Goal: Transaction & Acquisition: Download file/media

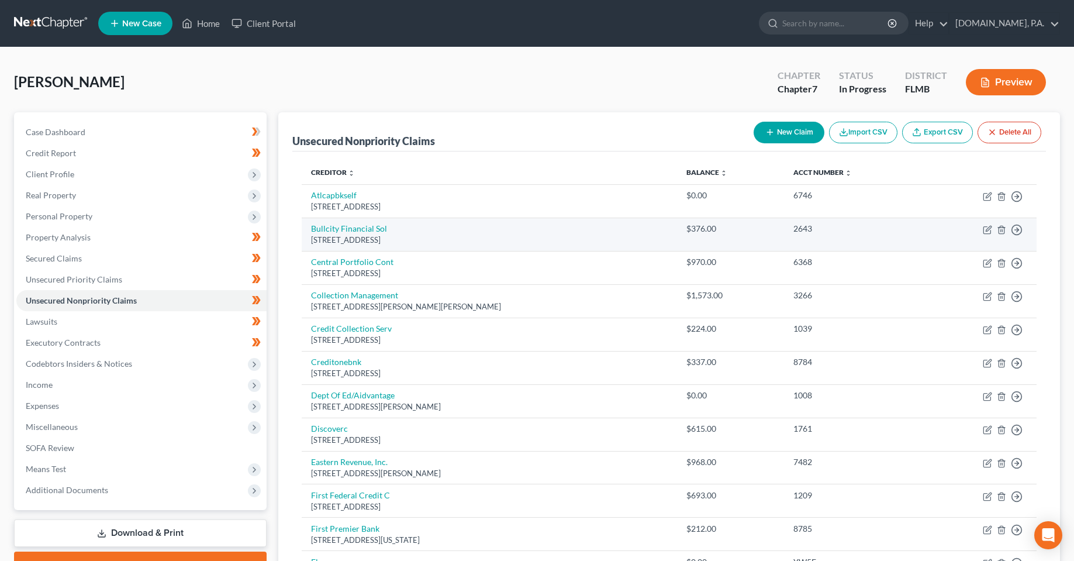
drag, startPoint x: 146, startPoint y: 532, endPoint x: 448, endPoint y: 232, distance: 426.2
click at [146, 532] on link "Download & Print" at bounding box center [140, 532] width 253 height 27
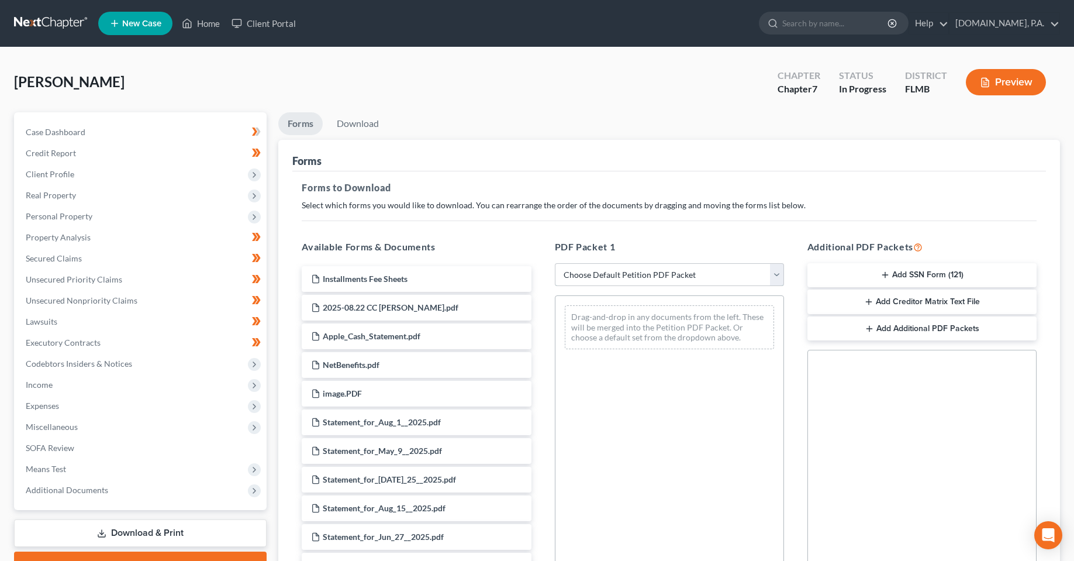
drag, startPoint x: 661, startPoint y: 268, endPoint x: 660, endPoint y: 285, distance: 17.0
click at [661, 268] on select "Choose Default Petition PDF Packet Complete Bankruptcy Petition (all forms and …" at bounding box center [669, 274] width 229 height 23
select select "5"
click at [555, 263] on select "Choose Default Petition PDF Packet Complete Bankruptcy Petition (all forms and …" at bounding box center [669, 274] width 229 height 23
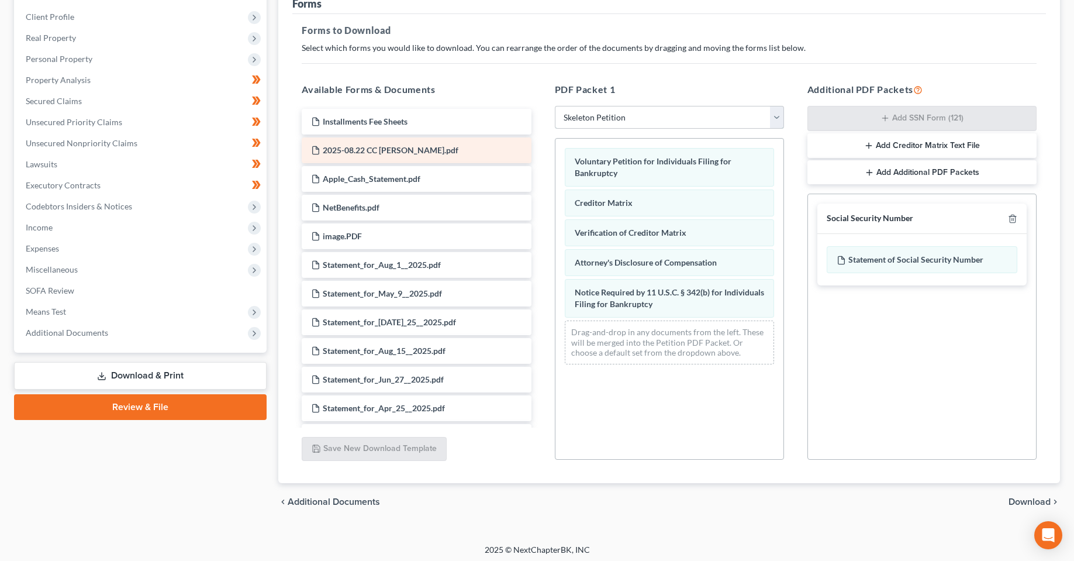
scroll to position [161, 0]
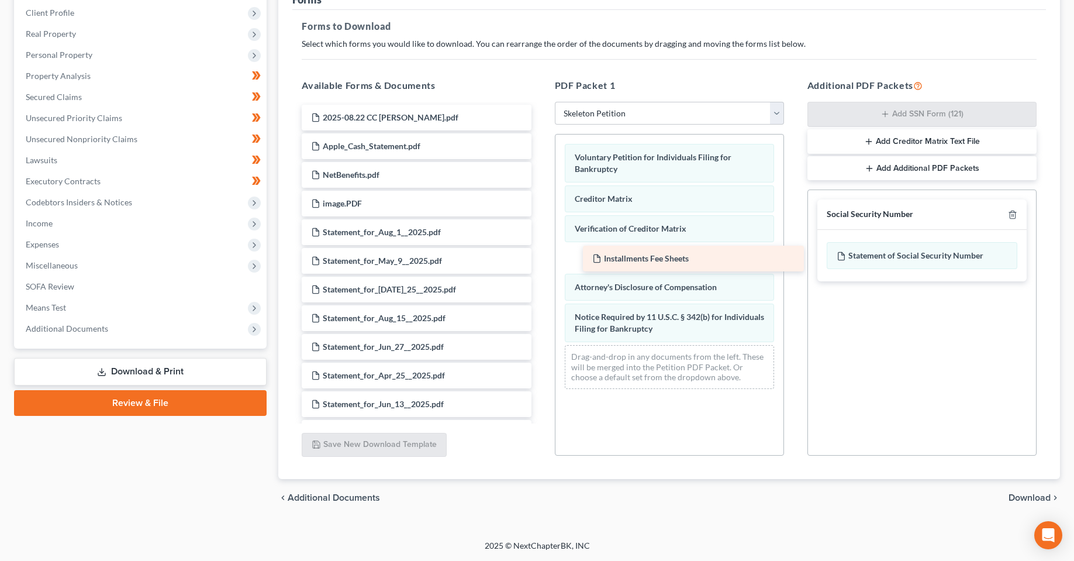
drag, startPoint x: 376, startPoint y: 116, endPoint x: 657, endPoint y: 257, distance: 314.5
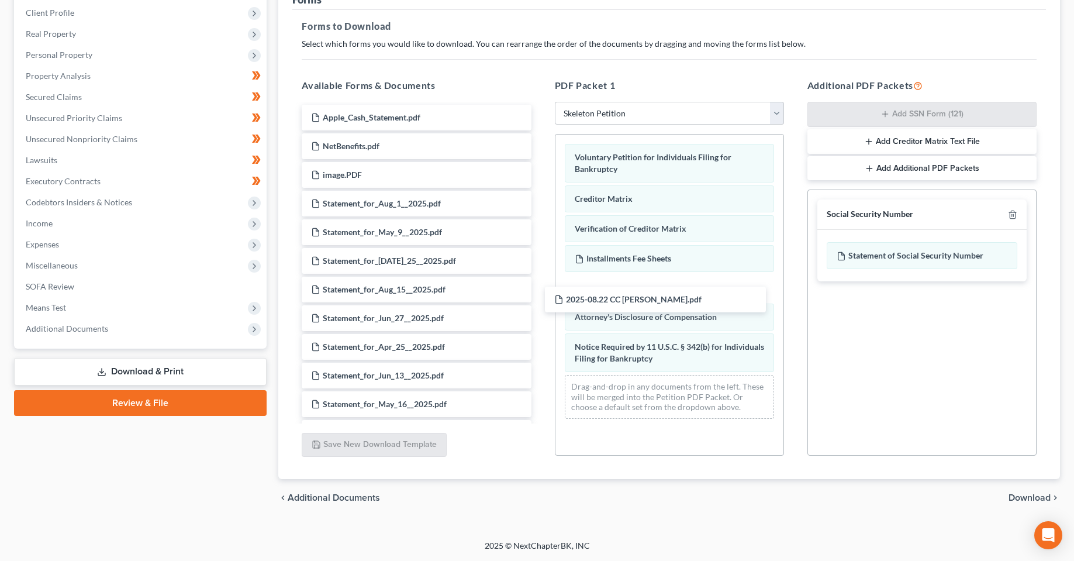
drag, startPoint x: 440, startPoint y: 121, endPoint x: 975, endPoint y: 419, distance: 612.4
click at [1040, 493] on span "Download" at bounding box center [1029, 497] width 42 height 9
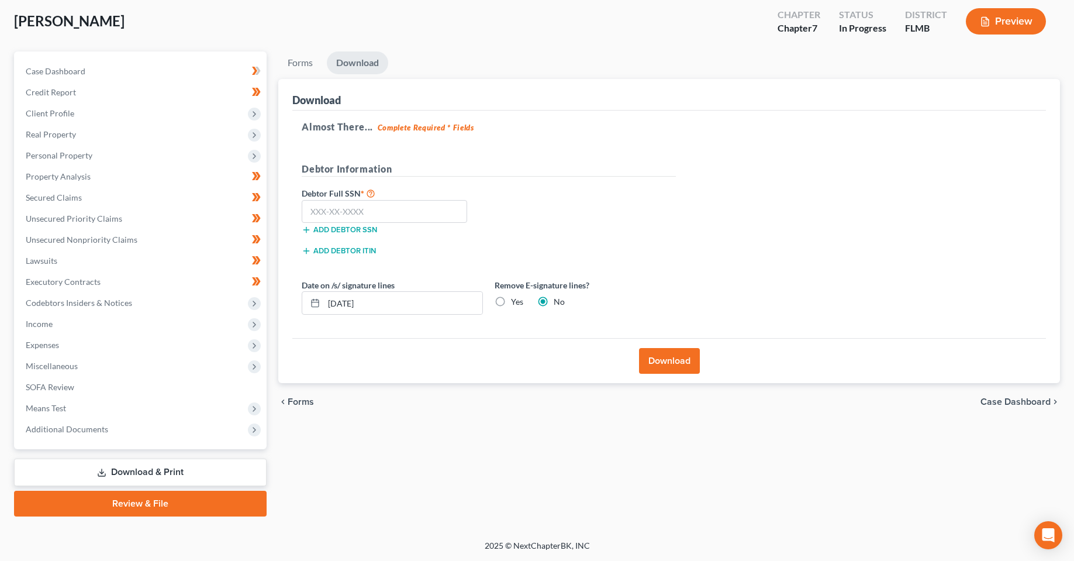
scroll to position [61, 0]
drag, startPoint x: 346, startPoint y: 305, endPoint x: 351, endPoint y: 306, distance: 6.1
click at [351, 306] on input "[DATE]" at bounding box center [403, 303] width 158 height 22
type input "[DATE]"
click at [358, 210] on input "text" at bounding box center [384, 211] width 165 height 23
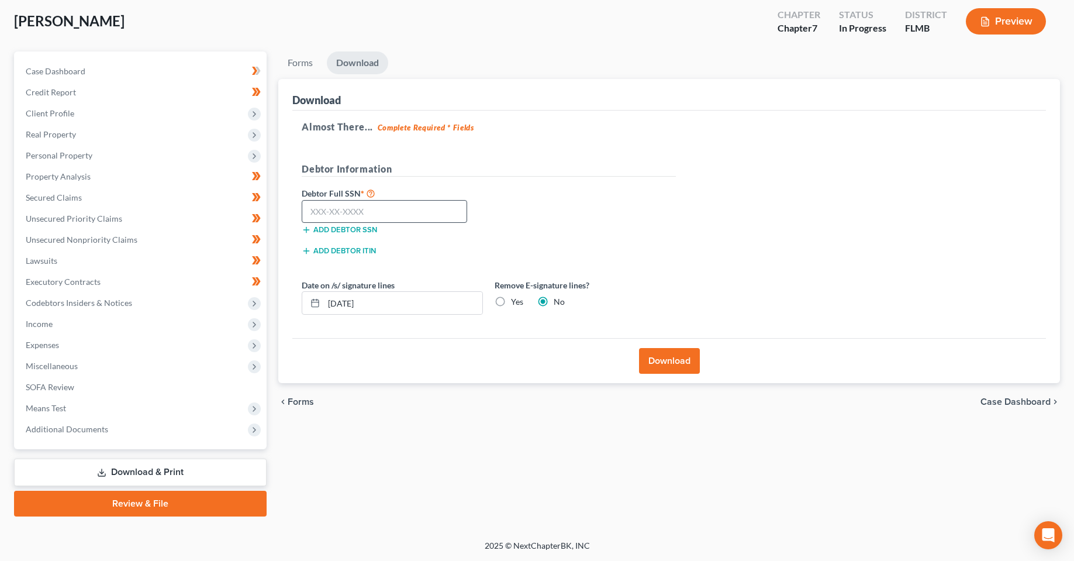
drag, startPoint x: 408, startPoint y: 198, endPoint x: 408, endPoint y: 204, distance: 6.4
click at [408, 198] on label "Debtor Full SSN *" at bounding box center [392, 193] width 193 height 14
click at [423, 208] on input "text" at bounding box center [384, 211] width 165 height 23
type input "591-03-1930"
click at [681, 363] on button "Download" at bounding box center [669, 361] width 61 height 26
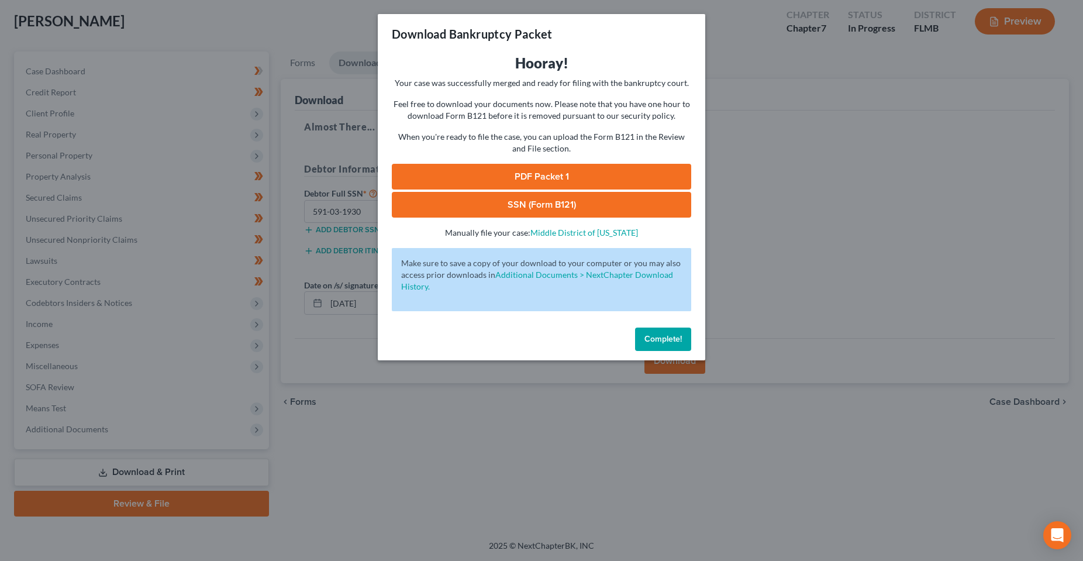
drag, startPoint x: 588, startPoint y: 130, endPoint x: 533, endPoint y: 180, distance: 74.5
click at [588, 130] on div "Feel free to download your documents now. Please note that you have one hour to…" at bounding box center [541, 126] width 299 height 56
click at [533, 178] on link "PDF Packet 1" at bounding box center [541, 177] width 299 height 26
click at [505, 210] on link "SSN (Form B121)" at bounding box center [541, 205] width 299 height 26
drag, startPoint x: 671, startPoint y: 331, endPoint x: 407, endPoint y: 421, distance: 278.1
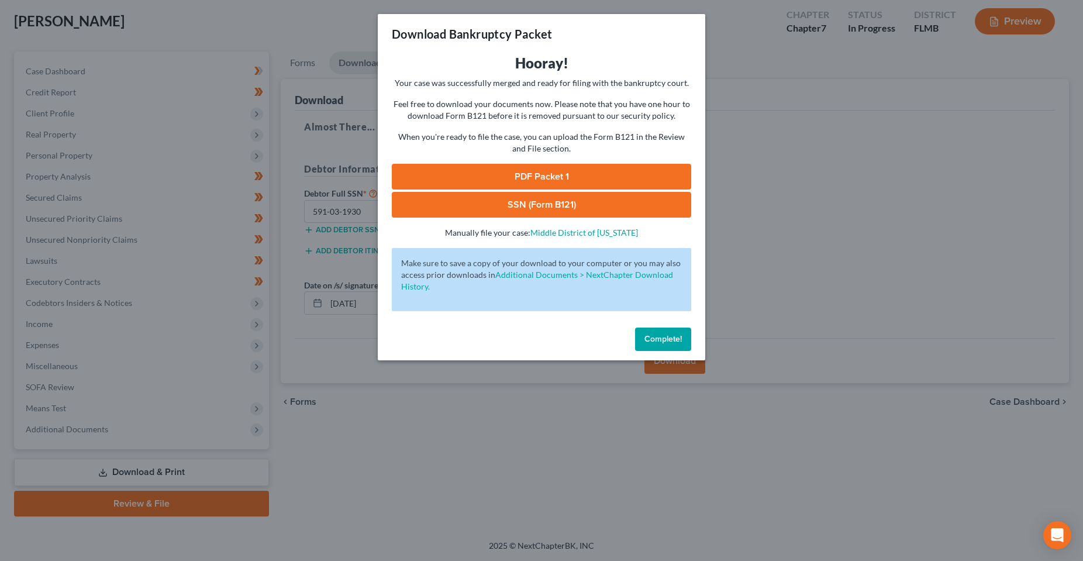
click at [671, 331] on button "Complete!" at bounding box center [663, 338] width 56 height 23
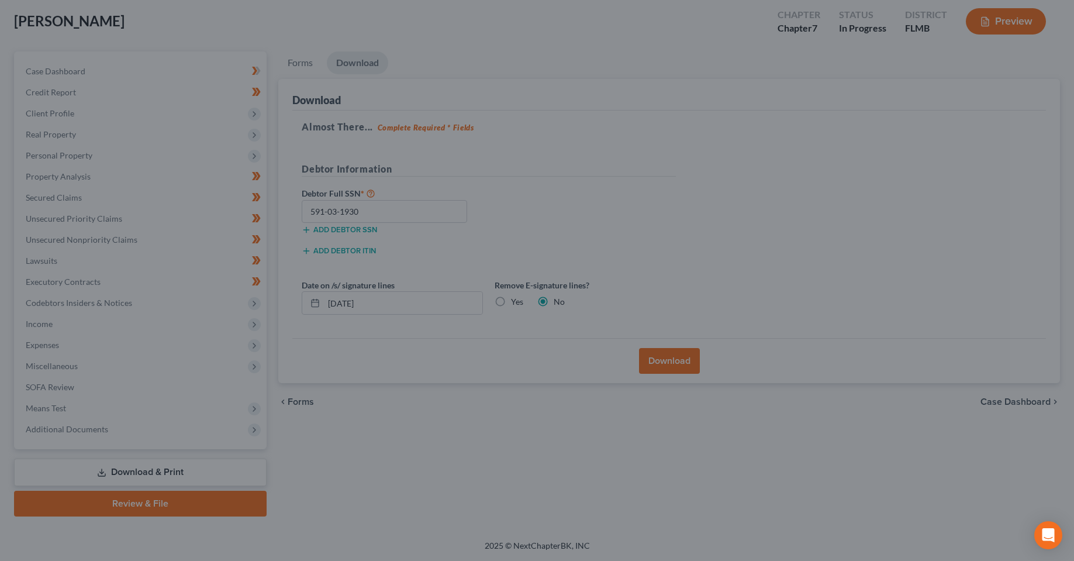
click at [407, 421] on div at bounding box center [537, 280] width 1074 height 561
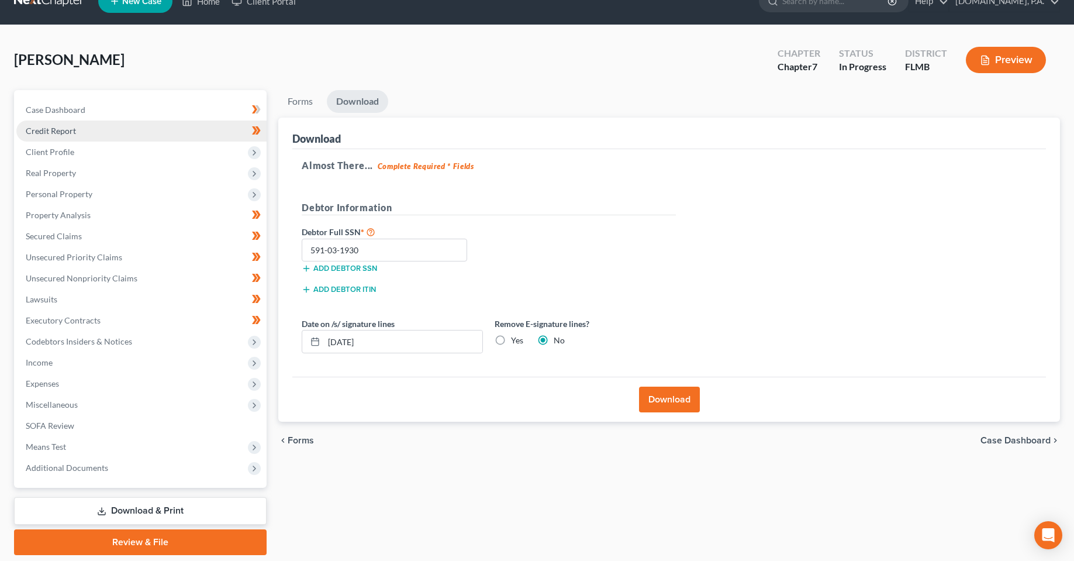
scroll to position [0, 0]
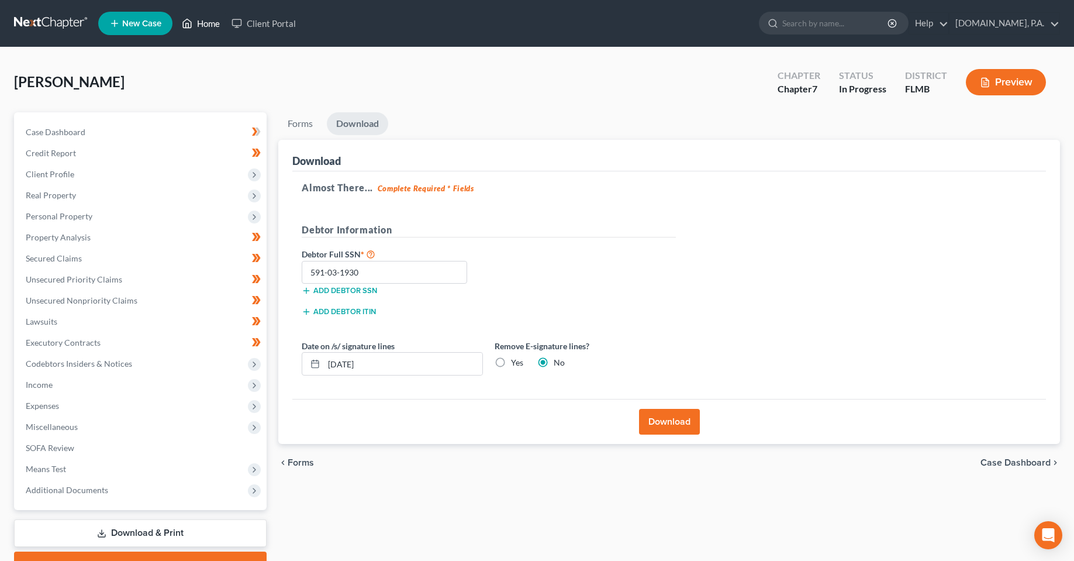
click at [203, 23] on link "Home" at bounding box center [201, 23] width 50 height 21
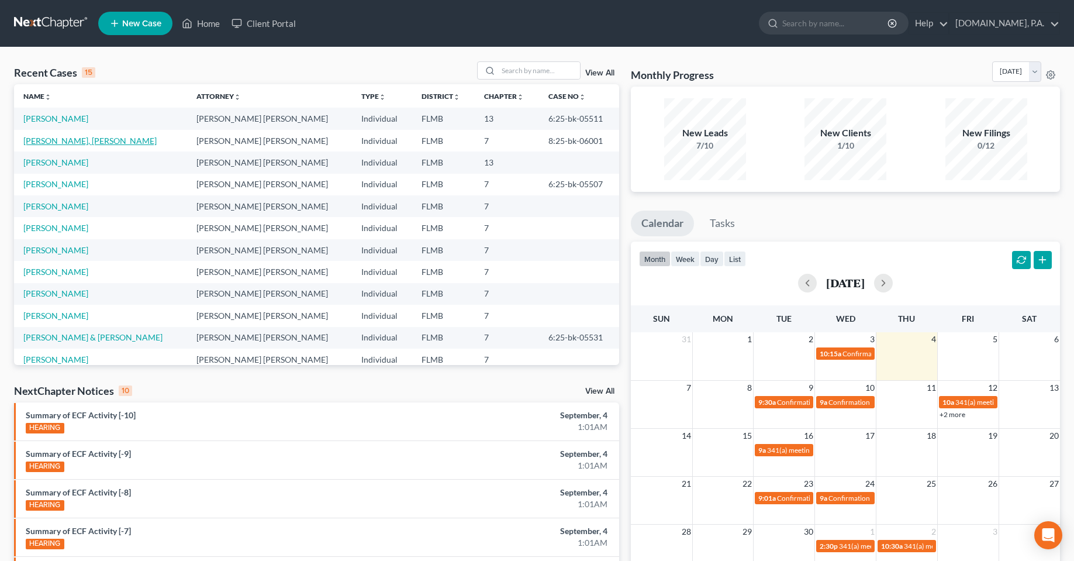
click at [63, 141] on link "[PERSON_NAME], [PERSON_NAME]" at bounding box center [89, 141] width 133 height 10
select select "2"
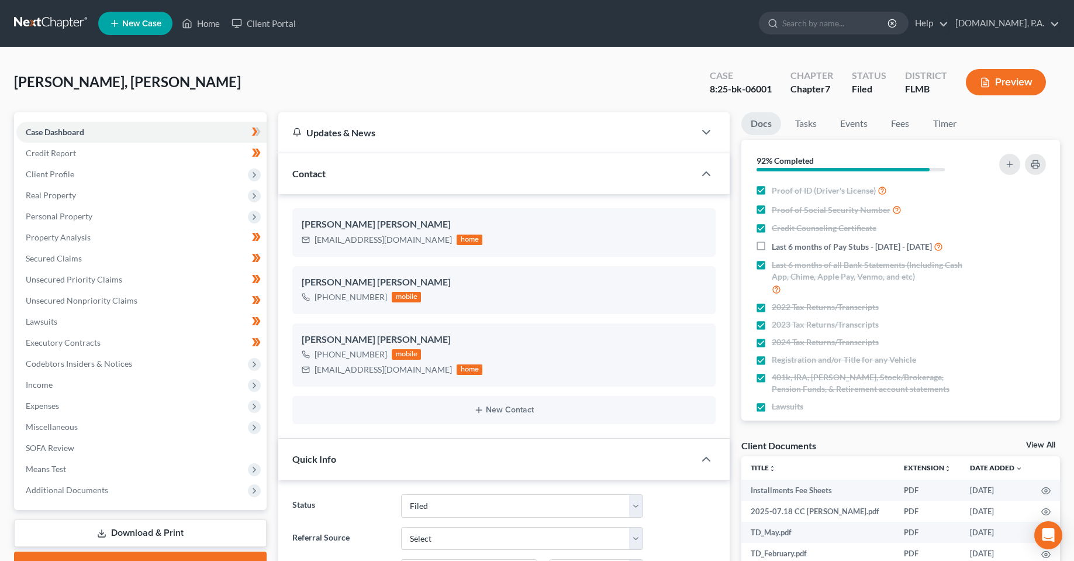
click at [224, 82] on div "[PERSON_NAME], [PERSON_NAME] Upgraded Case 8:25-bk-06001 Chapter Chapter 7 Stat…" at bounding box center [537, 86] width 1046 height 51
click at [568, 95] on div "[PERSON_NAME], [PERSON_NAME] Upgraded Case 8:25-bk-06001 Chapter Chapter 7 Stat…" at bounding box center [537, 86] width 1046 height 51
click at [214, 34] on ul "New Case Home Client Portal - No Result - See all results Or Press Enter... Hel…" at bounding box center [579, 23] width 962 height 30
click at [213, 34] on ul "New Case Home Client Portal - No Result - See all results Or Press Enter... Hel…" at bounding box center [579, 23] width 962 height 30
click at [209, 25] on link "Home" at bounding box center [201, 23] width 50 height 21
